Goal: Check status: Check status

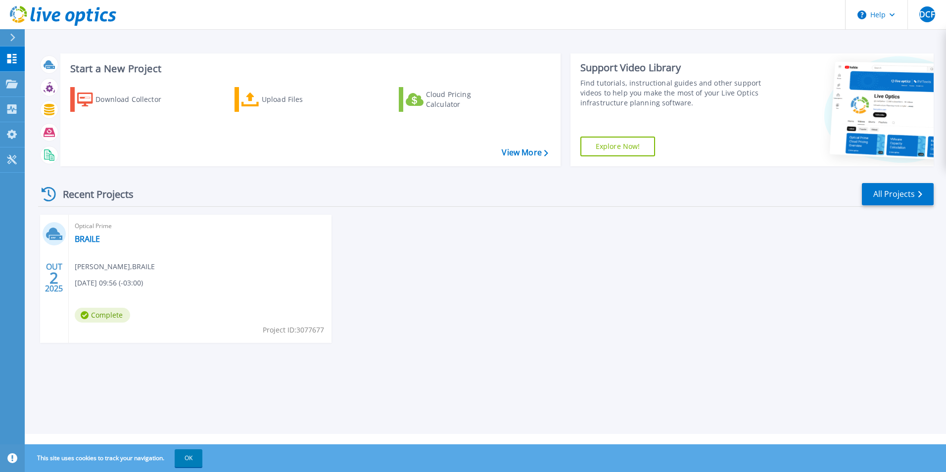
click at [103, 316] on span "Complete" at bounding box center [102, 315] width 55 height 15
click at [108, 278] on span "[DATE] 09:56 (-03:00)" at bounding box center [109, 283] width 68 height 11
click at [89, 241] on link "BRAILE" at bounding box center [87, 239] width 25 height 10
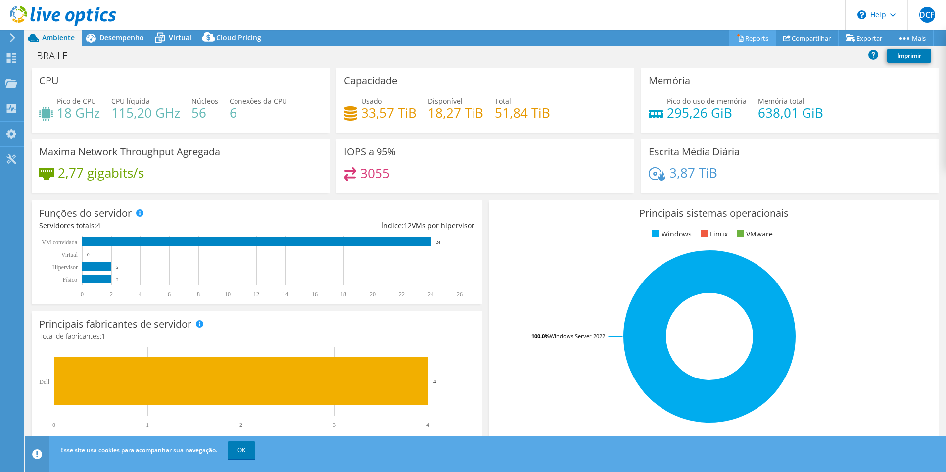
click at [744, 35] on link "Reports" at bounding box center [753, 37] width 48 height 15
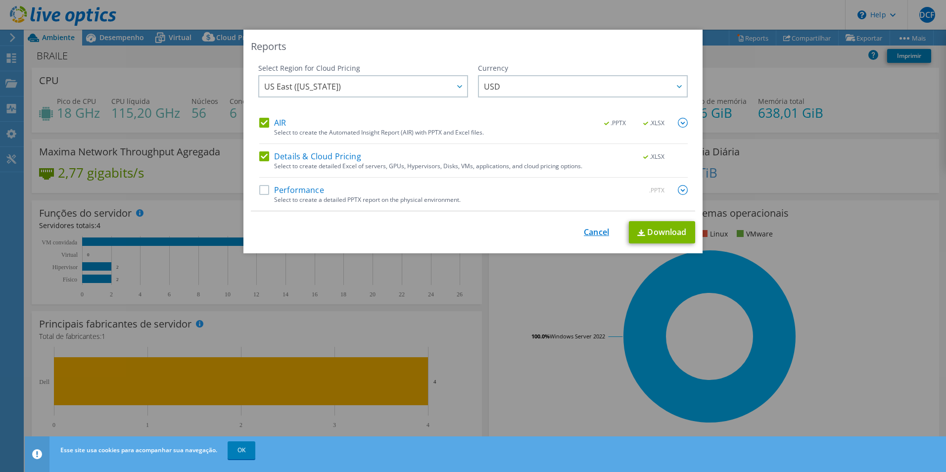
click at [590, 234] on link "Cancel" at bounding box center [596, 232] width 25 height 9
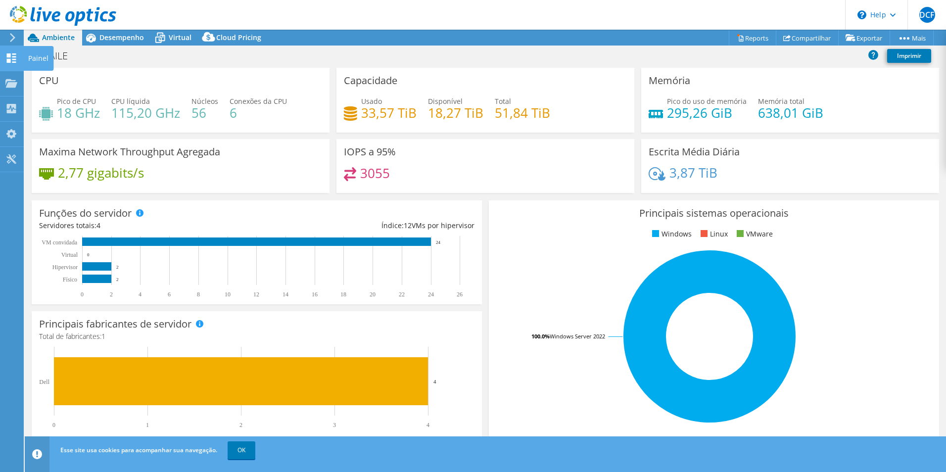
click at [13, 56] on use at bounding box center [11, 57] width 9 height 9
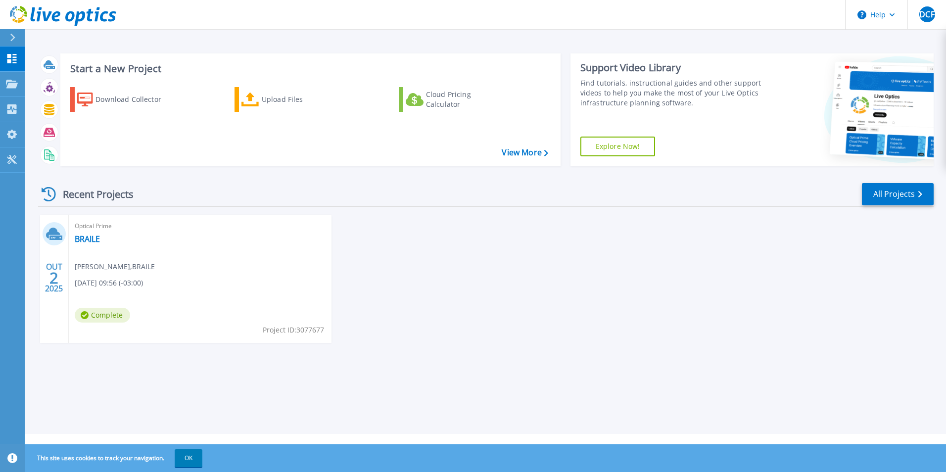
click at [565, 312] on div "OUT 2 2025 Optical Prime [PERSON_NAME] [PERSON_NAME] , [PERSON_NAME] [DATE] 09:…" at bounding box center [482, 289] width 904 height 148
